Goal: Find specific page/section: Find specific page/section

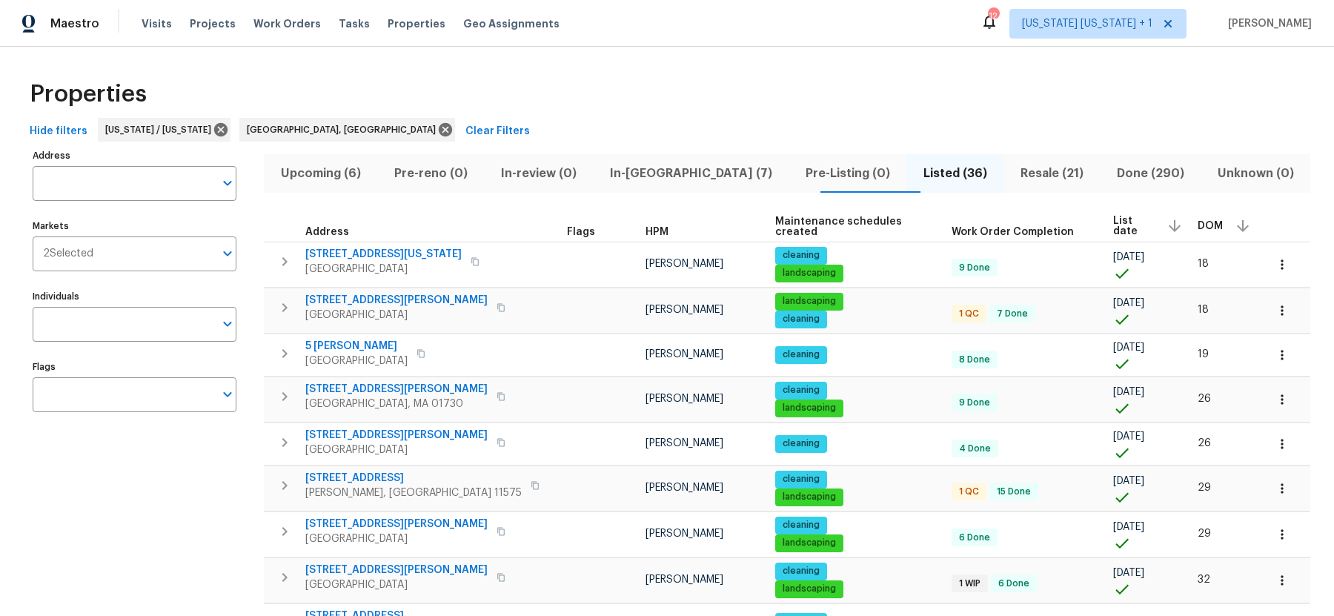
click at [630, 182] on span "In-[GEOGRAPHIC_DATA] (7)" at bounding box center [691, 173] width 178 height 21
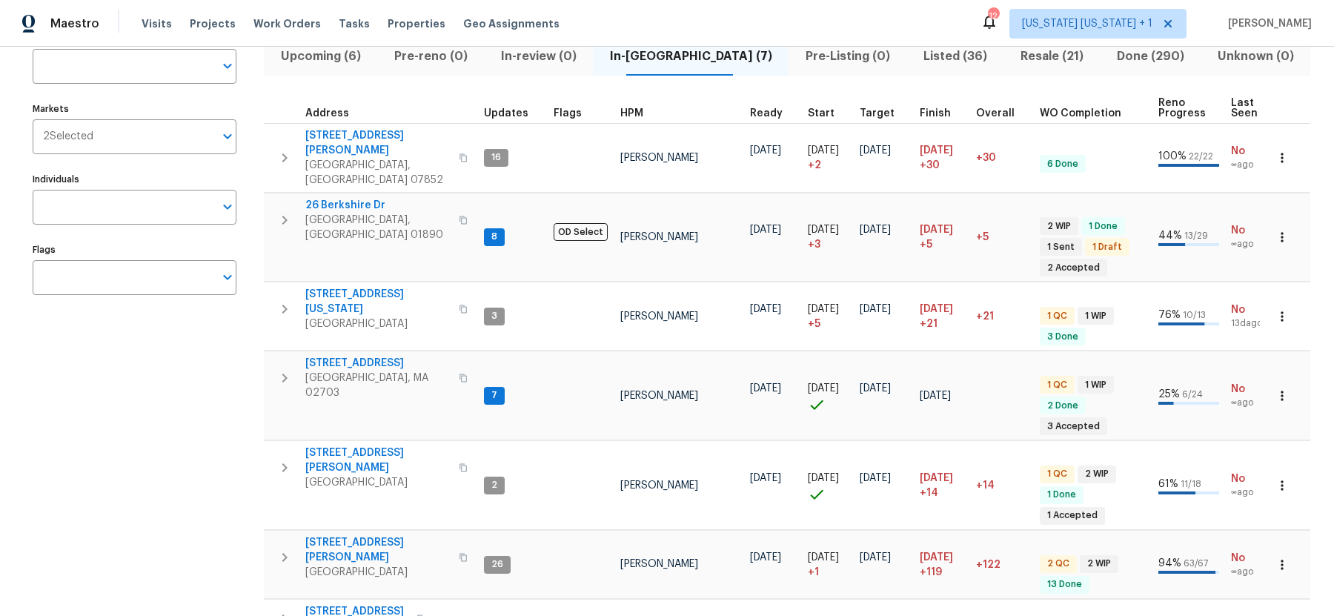
scroll to position [153, 0]
